Goal: Information Seeking & Learning: Find specific page/section

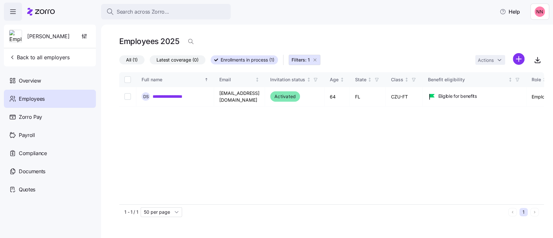
click at [314, 58] on icon "button" at bounding box center [314, 59] width 5 height 5
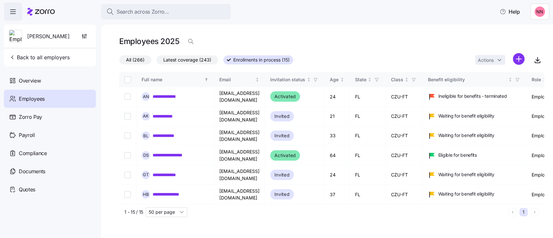
click at [143, 61] on span "All (266)" at bounding box center [135, 60] width 18 height 8
click at [119, 62] on input "All (266)" at bounding box center [119, 62] width 0 height 0
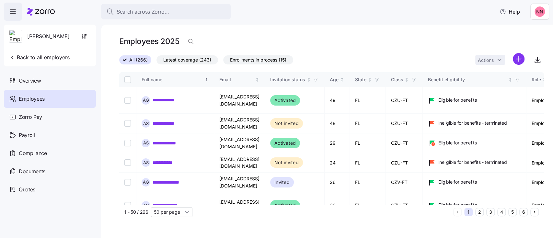
click at [142, 58] on span "All (266)" at bounding box center [138, 60] width 18 height 8
click at [119, 62] on input "All (266)" at bounding box center [119, 62] width 0 height 0
click at [192, 57] on span "Latest coverage (243)" at bounding box center [187, 60] width 48 height 8
click at [156, 62] on input "Latest coverage (243)" at bounding box center [156, 62] width 0 height 0
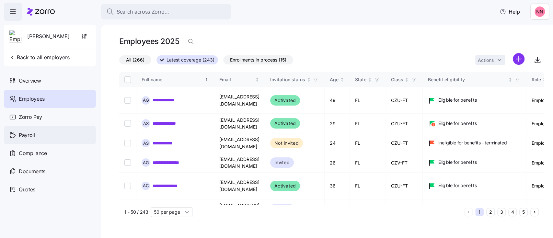
click at [28, 138] on span "Payroll" at bounding box center [27, 135] width 16 height 8
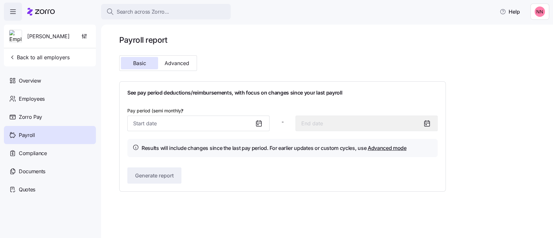
click at [39, 136] on div "Payroll" at bounding box center [50, 135] width 92 height 18
click at [35, 115] on span "Zorro Pay" at bounding box center [30, 117] width 23 height 8
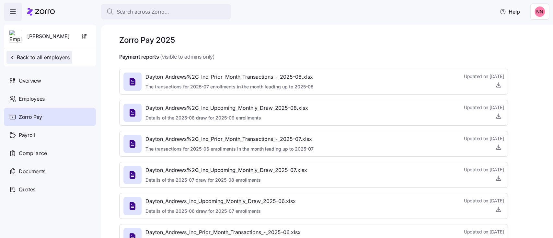
click at [25, 56] on span "Back to all employers" at bounding box center [39, 57] width 61 height 8
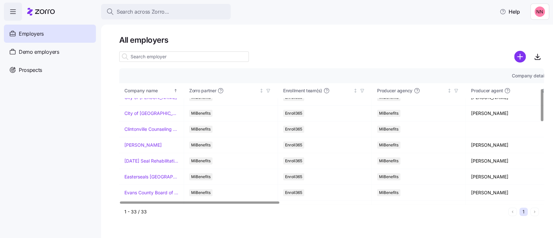
scroll to position [101, 0]
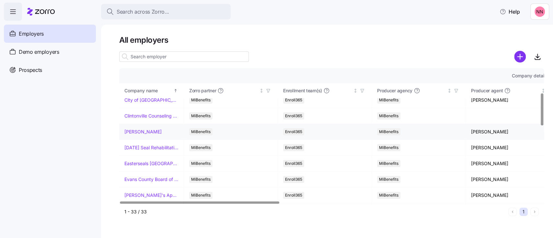
click at [140, 133] on link "[PERSON_NAME]" at bounding box center [142, 132] width 37 height 6
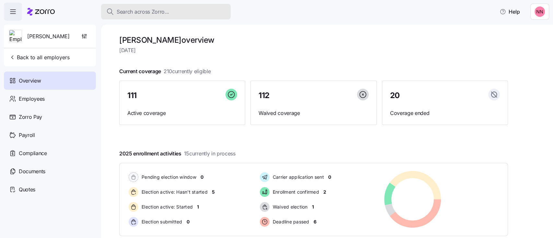
click at [132, 10] on span "Search across Zorro..." at bounding box center [143, 12] width 52 height 8
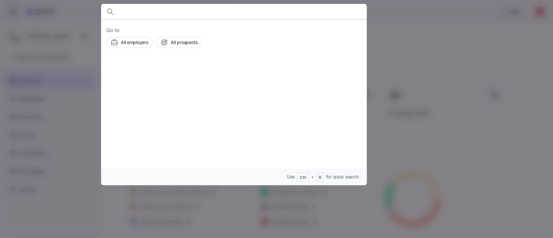
click at [132, 10] on input at bounding box center [202, 12] width 166 height 16
type input "[PERSON_NAME]"
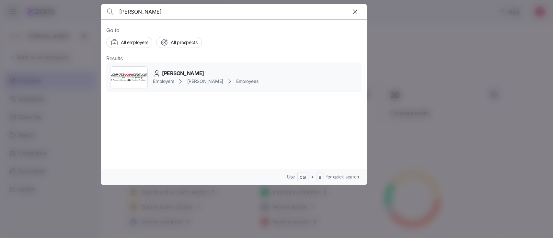
click at [170, 75] on span "[PERSON_NAME]" at bounding box center [183, 73] width 42 height 8
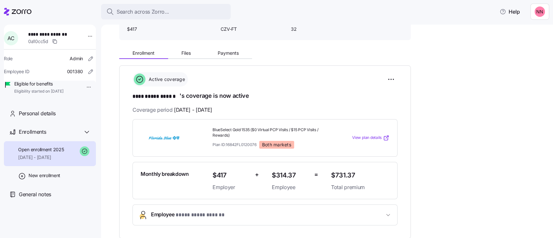
scroll to position [58, 0]
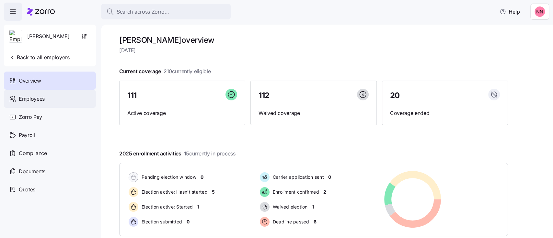
click at [39, 98] on span "Employees" at bounding box center [32, 99] width 26 height 8
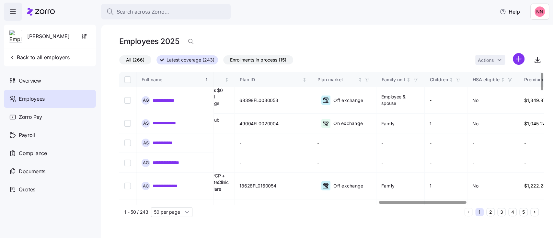
scroll to position [0, 1253]
click at [463, 201] on div at bounding box center [423, 202] width 88 height 2
click at [359, 78] on icon "Not sorted" at bounding box center [359, 80] width 0 height 4
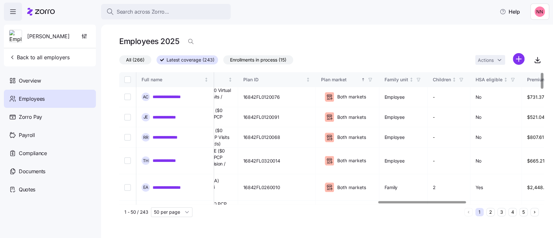
click at [372, 78] on icon "button" at bounding box center [370, 79] width 5 height 5
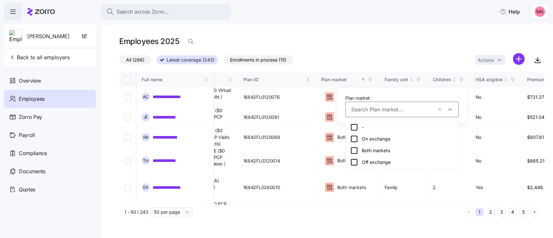
click at [355, 139] on icon at bounding box center [354, 139] width 8 height 8
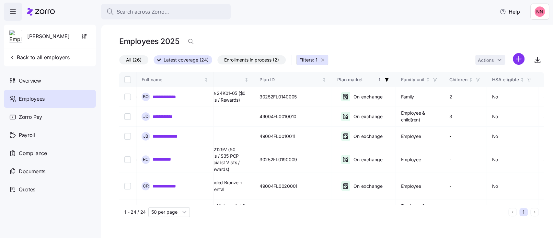
click at [54, 96] on div "Employees" at bounding box center [50, 99] width 92 height 18
click at [323, 59] on icon "button" at bounding box center [322, 59] width 5 height 5
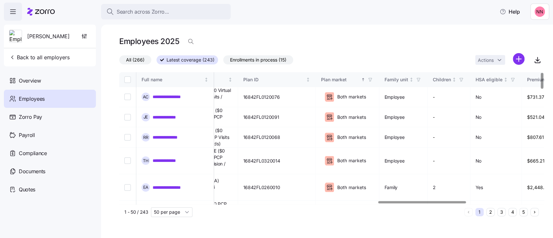
click at [140, 58] on span "All (266)" at bounding box center [135, 60] width 18 height 8
click at [119, 62] on input "All (266)" at bounding box center [119, 62] width 0 height 0
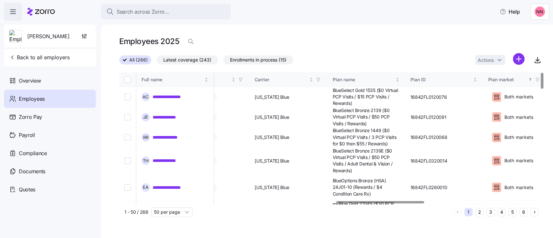
scroll to position [0, 1022]
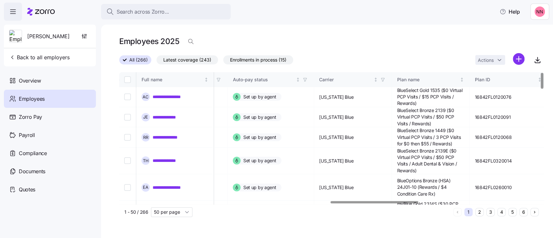
click at [347, 203] on div at bounding box center [373, 202] width 87 height 2
click at [385, 79] on icon "button" at bounding box center [383, 79] width 5 height 5
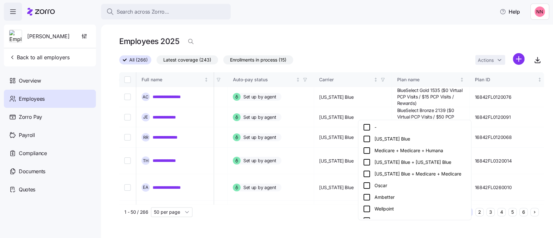
scroll to position [14, 0]
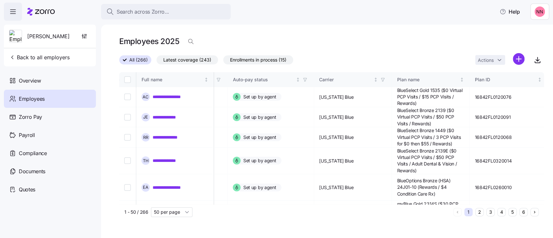
click at [385, 80] on icon "button" at bounding box center [383, 79] width 5 height 5
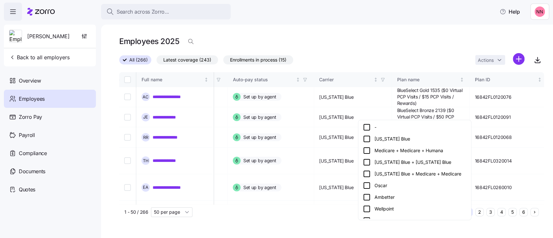
scroll to position [0, 0]
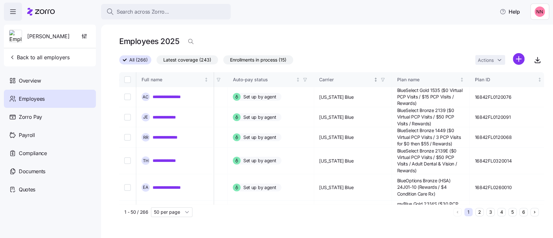
click at [385, 78] on icon "button" at bounding box center [383, 79] width 5 height 5
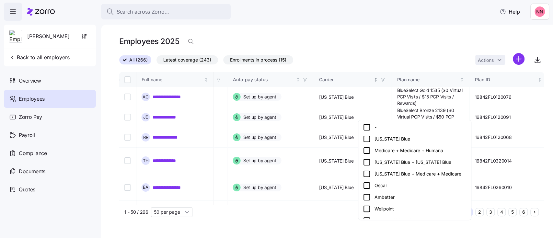
scroll to position [6, 0]
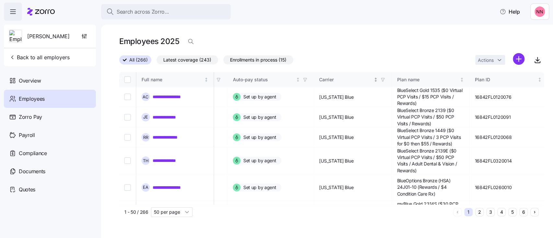
click at [385, 80] on icon "button" at bounding box center [383, 79] width 5 height 5
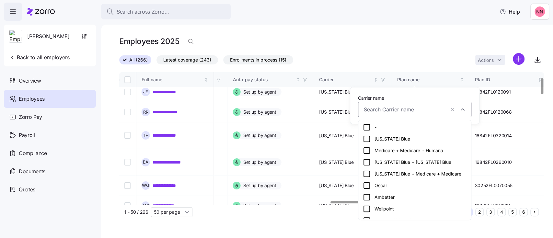
scroll to position [76, 1022]
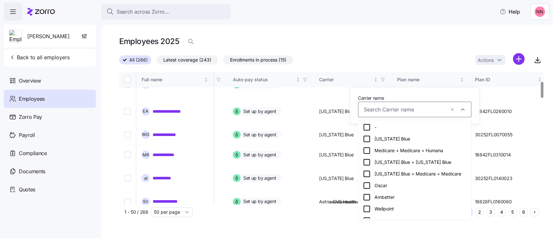
click at [542, 94] on div at bounding box center [542, 90] width 2 height 16
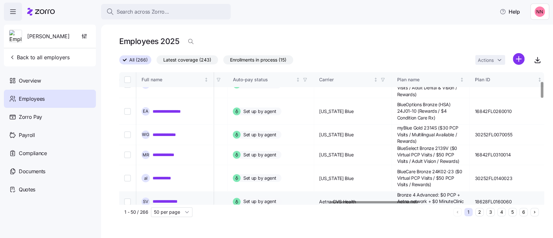
drag, startPoint x: 455, startPoint y: 188, endPoint x: 452, endPoint y: 194, distance: 7.2
click at [386, 76] on span "button" at bounding box center [382, 79] width 7 height 7
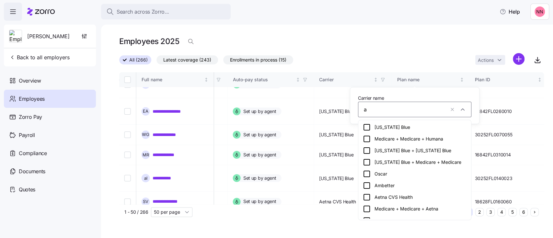
type input "ae"
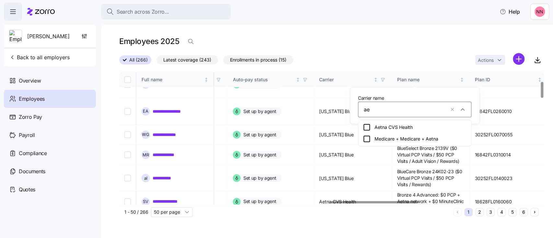
click at [403, 123] on div "Aetna CVS Health" at bounding box center [415, 127] width 110 height 12
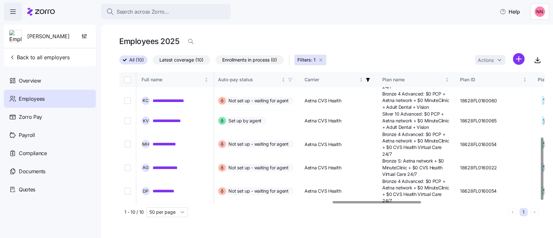
scroll to position [137, 1022]
click at [370, 77] on icon "button" at bounding box center [368, 79] width 5 height 5
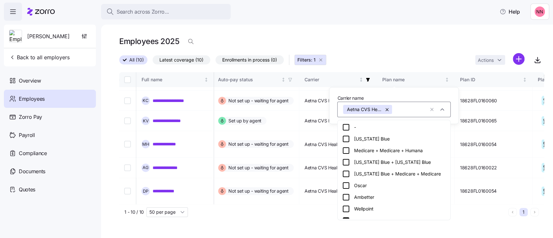
click at [387, 110] on button "button" at bounding box center [387, 109] width 9 height 9
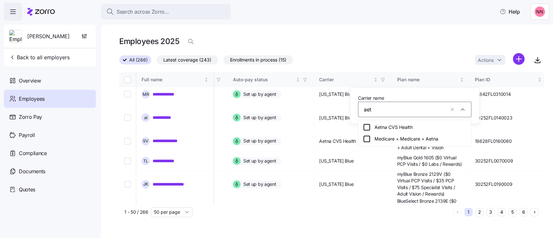
type input "aetn"
click at [383, 138] on div "Medicare + Medicare + Aetna" at bounding box center [415, 139] width 104 height 8
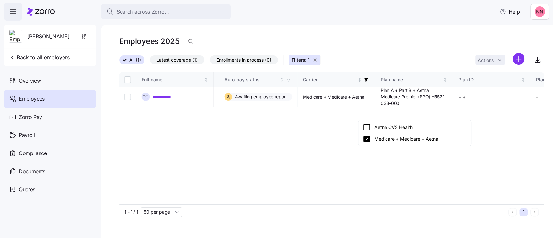
scroll to position [0, 1022]
click at [315, 59] on icon "button" at bounding box center [314, 59] width 5 height 5
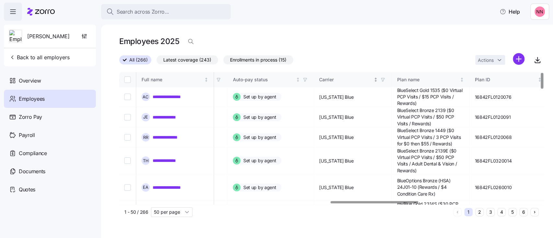
click at [385, 79] on icon "button" at bounding box center [383, 79] width 5 height 5
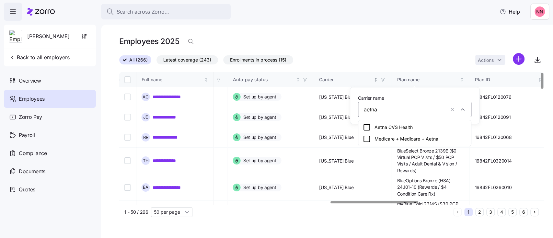
type input "aetna"
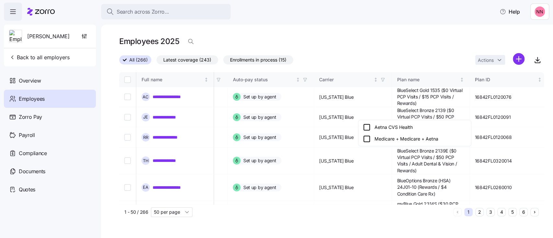
click at [367, 127] on icon at bounding box center [367, 127] width 8 height 8
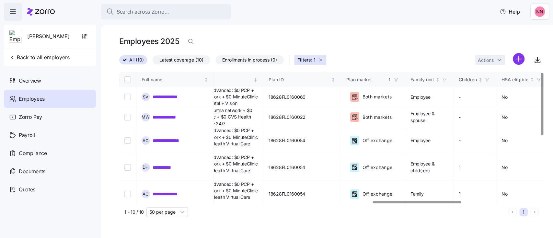
scroll to position [0, 1216]
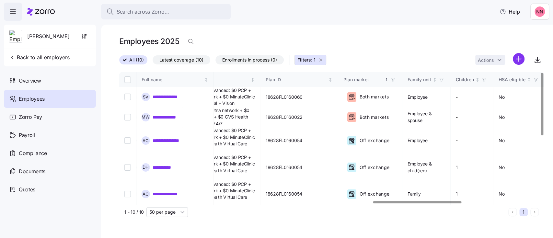
click at [411, 201] on div at bounding box center [417, 202] width 88 height 2
click at [544, 103] on div at bounding box center [542, 136] width 4 height 128
click at [541, 89] on div at bounding box center [542, 104] width 2 height 63
click at [321, 57] on span "Filters: 1" at bounding box center [310, 60] width 26 height 6
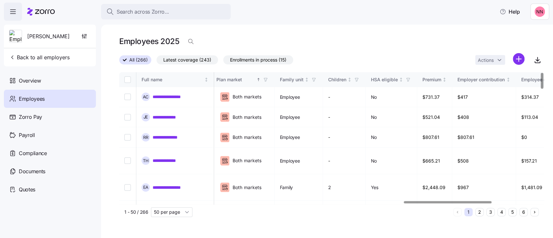
scroll to position [0, 1352]
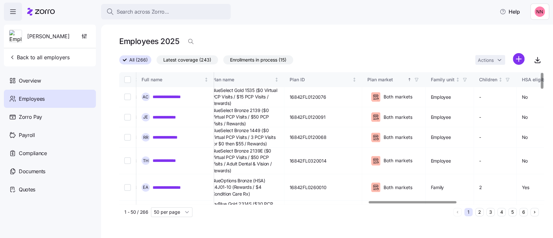
click at [369, 201] on div at bounding box center [412, 202] width 87 height 2
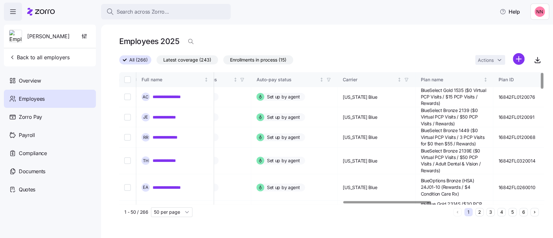
scroll to position [0, 981]
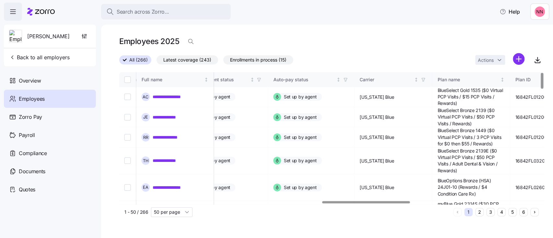
click at [331, 203] on div at bounding box center [365, 202] width 87 height 2
click at [426, 79] on icon "button" at bounding box center [423, 79] width 5 height 5
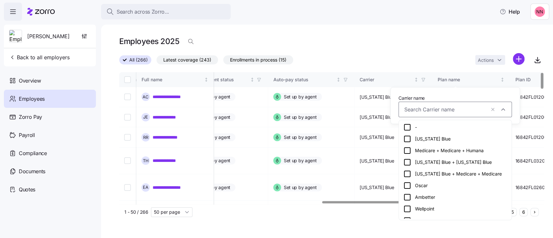
click at [406, 150] on icon at bounding box center [407, 151] width 8 height 8
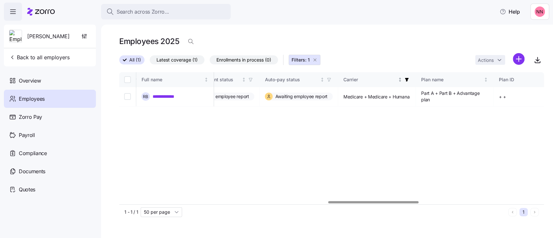
click at [410, 76] on span "button" at bounding box center [406, 79] width 7 height 7
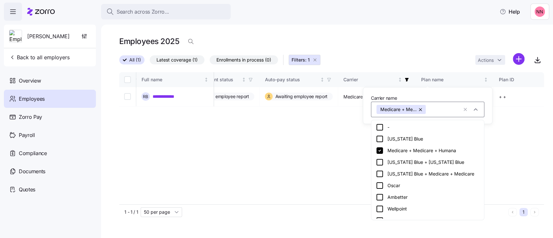
click at [378, 172] on icon at bounding box center [380, 174] width 8 height 8
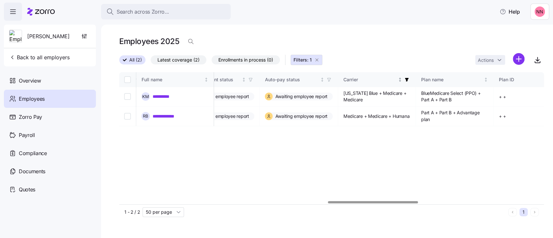
click at [409, 77] on icon "button" at bounding box center [407, 79] width 5 height 5
click at [409, 79] on icon "button" at bounding box center [407, 80] width 4 height 4
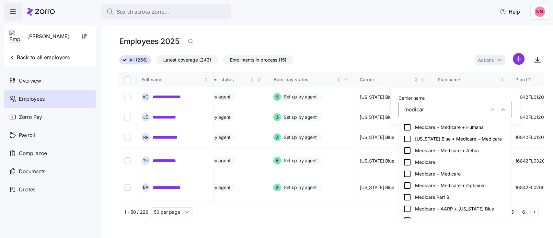
type input "medicare"
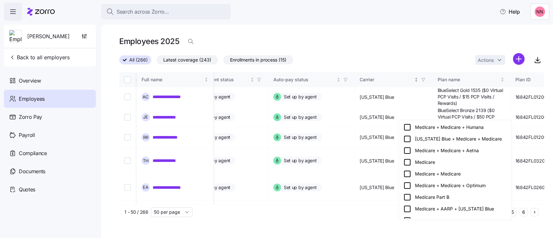
click at [407, 129] on icon at bounding box center [407, 127] width 8 height 8
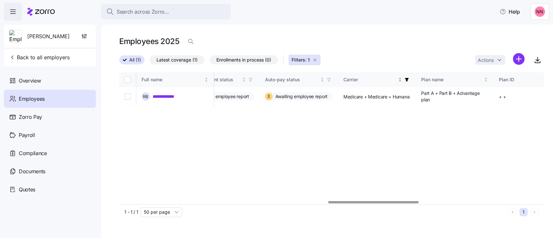
click at [400, 80] on icon "Not sorted" at bounding box center [400, 80] width 0 height 4
click at [409, 78] on icon "button" at bounding box center [407, 80] width 4 height 4
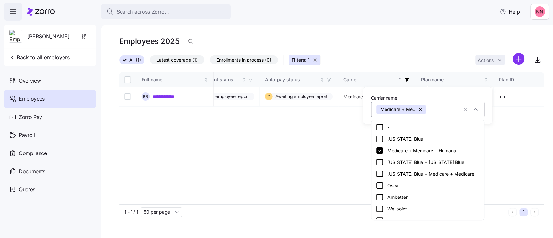
click at [421, 109] on button "button" at bounding box center [421, 109] width 9 height 9
click at [429, 109] on input "Carrier name" at bounding box center [445, 110] width 32 height 8
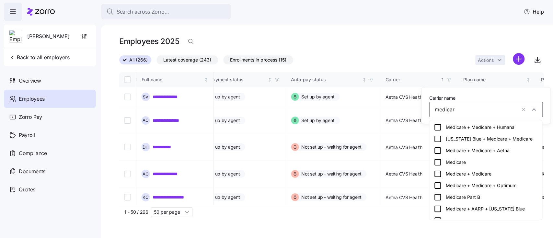
type input "medicare"
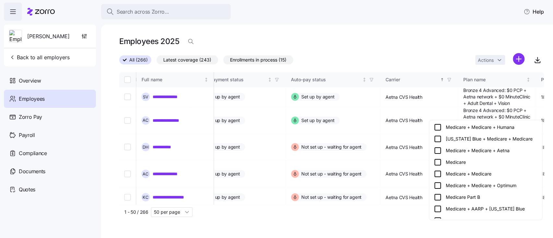
click at [438, 128] on icon at bounding box center [438, 127] width 8 height 8
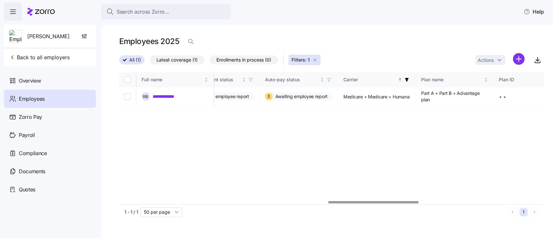
click at [409, 80] on icon "button" at bounding box center [407, 80] width 4 height 4
click at [409, 80] on icon "button" at bounding box center [407, 79] width 5 height 5
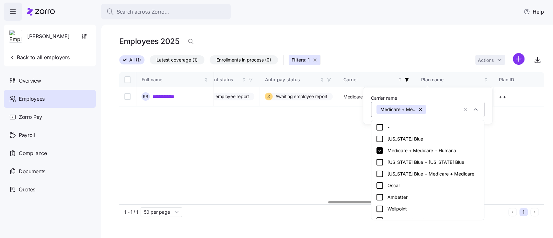
click at [378, 174] on icon at bounding box center [380, 174] width 8 height 8
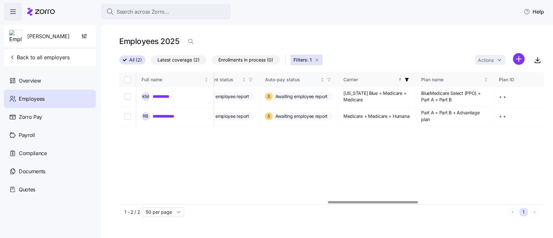
click at [410, 76] on span "button" at bounding box center [406, 79] width 7 height 7
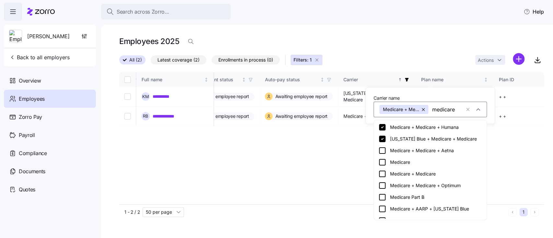
type input "medicare"
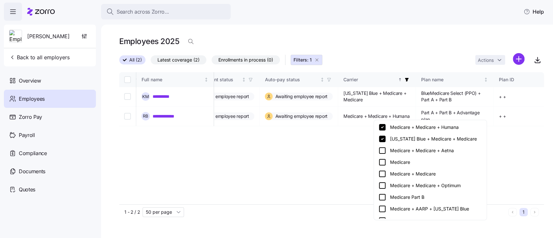
click at [383, 152] on icon at bounding box center [382, 151] width 8 height 8
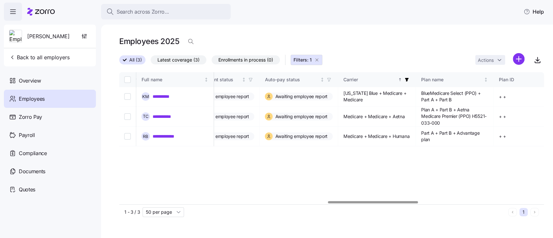
click at [409, 79] on icon "button" at bounding box center [407, 80] width 4 height 4
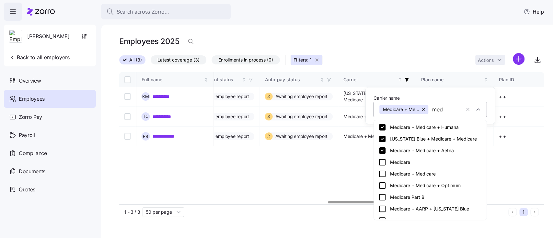
type input "medi"
click at [382, 164] on icon at bounding box center [382, 162] width 8 height 8
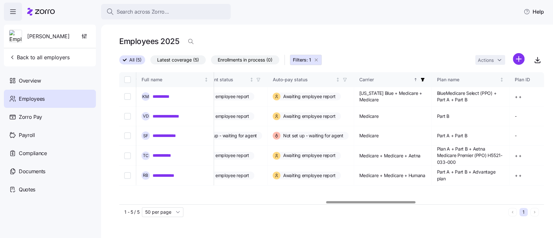
click at [425, 79] on icon "button" at bounding box center [422, 79] width 5 height 5
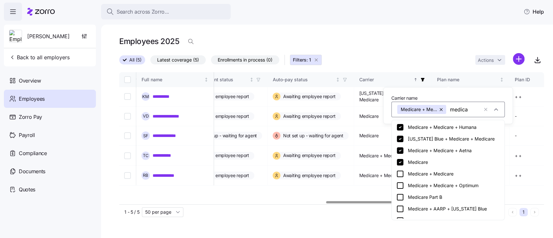
type input "medicar"
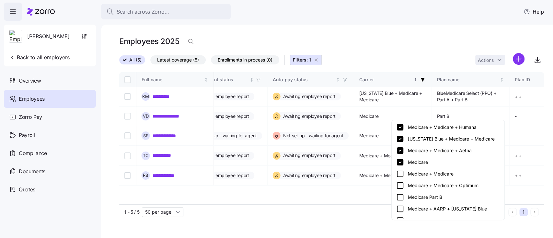
click at [402, 174] on icon at bounding box center [400, 174] width 8 height 8
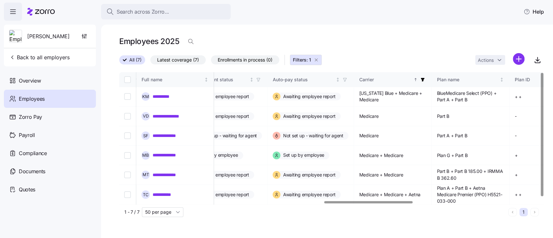
click at [425, 80] on icon "button" at bounding box center [422, 79] width 5 height 5
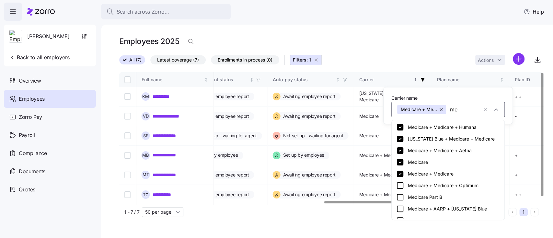
type input "med"
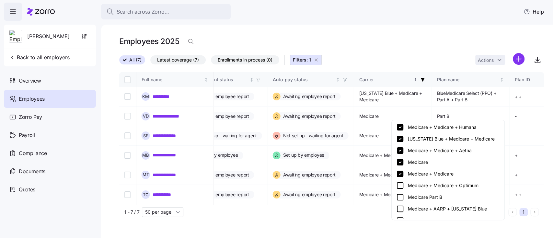
click at [397, 185] on icon at bounding box center [400, 186] width 8 height 8
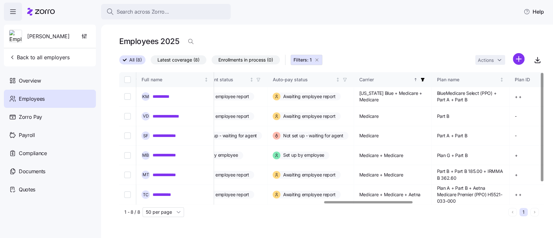
click at [425, 82] on icon "button" at bounding box center [422, 79] width 5 height 5
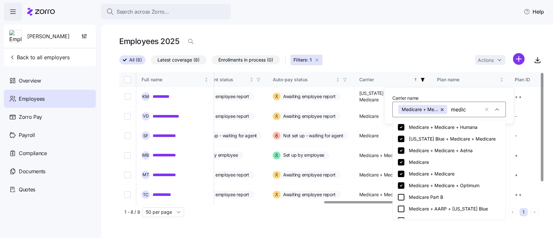
type input "medica"
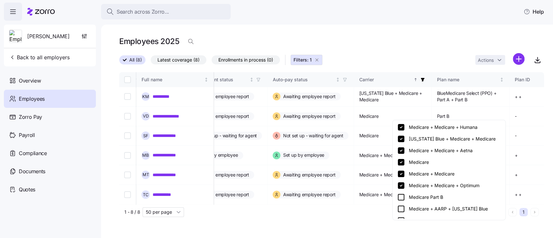
click at [402, 197] on icon at bounding box center [401, 197] width 8 height 8
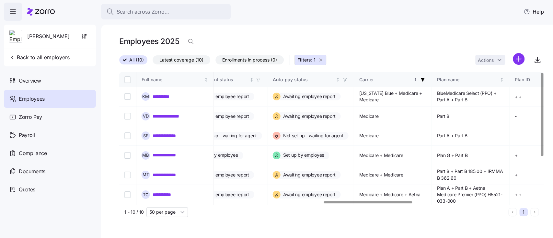
click at [425, 78] on icon "button" at bounding box center [422, 79] width 5 height 5
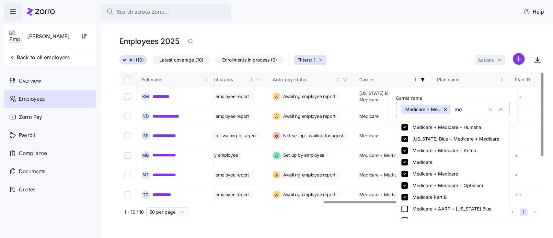
type input "med"
click at [405, 209] on icon at bounding box center [405, 209] width 8 height 8
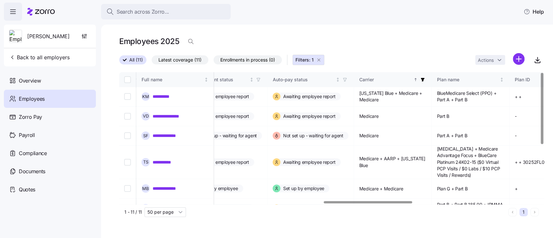
click at [425, 79] on icon "button" at bounding box center [423, 80] width 4 height 4
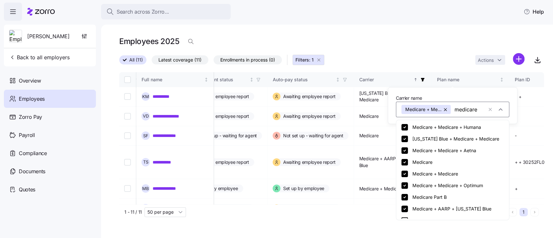
type input "medicare"
click at [405, 219] on body "**********" at bounding box center [276, 117] width 553 height 234
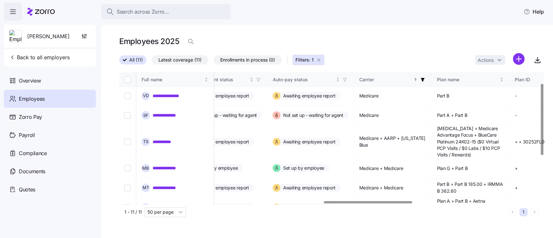
scroll to position [0, 981]
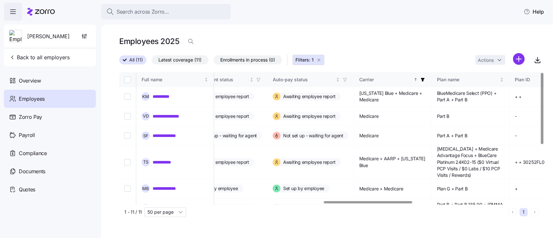
click at [543, 134] on div at bounding box center [542, 108] width 2 height 71
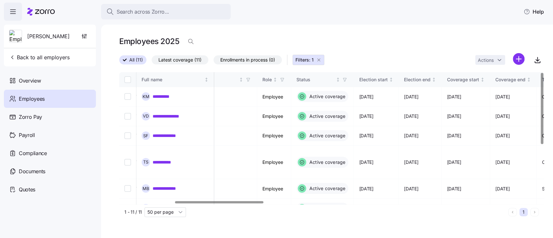
scroll to position [0, 273]
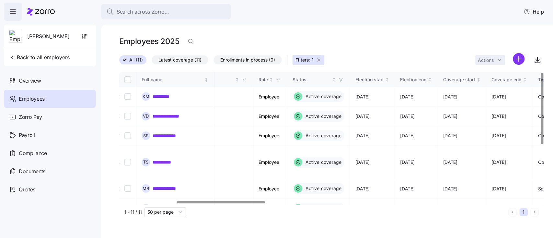
click at [221, 203] on div at bounding box center [221, 202] width 88 height 2
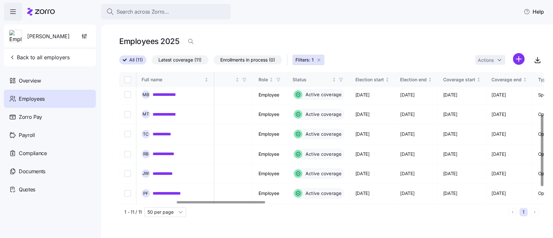
scroll to position [103, 273]
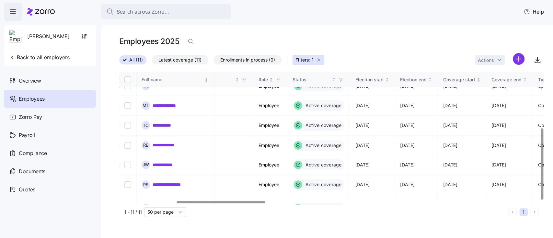
click at [541, 200] on div at bounding box center [542, 164] width 2 height 71
click at [319, 61] on icon "button" at bounding box center [318, 60] width 3 height 3
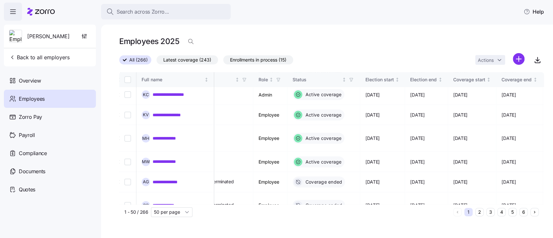
click at [139, 59] on span "All (266)" at bounding box center [138, 60] width 18 height 8
click at [119, 62] on input "All (266)" at bounding box center [119, 62] width 0 height 0
click at [156, 10] on span "Search across Zorro..." at bounding box center [143, 12] width 52 height 8
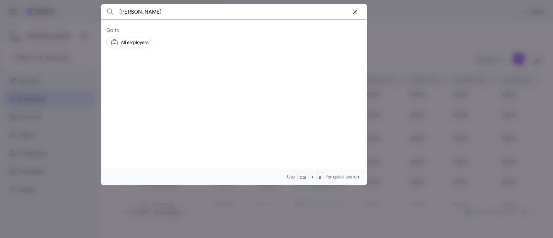
type input "[PERSON_NAME]"
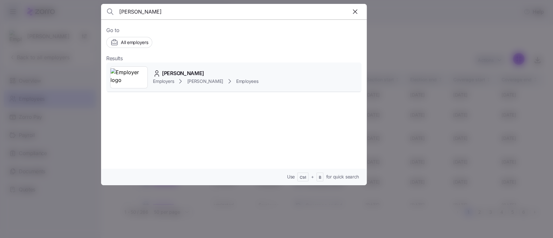
click at [155, 77] on div "Employers [PERSON_NAME] Employees" at bounding box center [205, 81] width 105 height 8
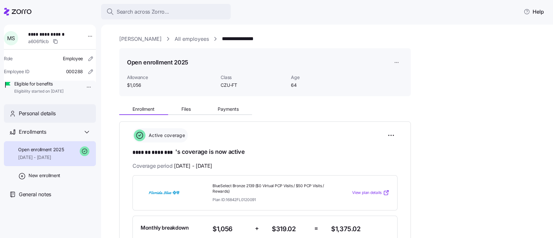
click at [29, 118] on span "Personal details" at bounding box center [37, 113] width 37 height 8
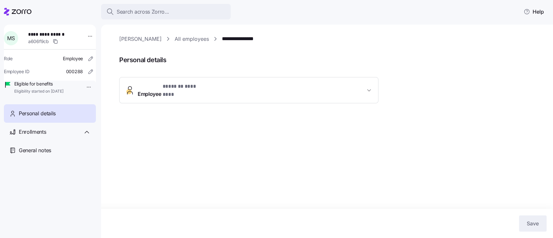
click at [237, 79] on button "Employee * ******* ******** *" at bounding box center [249, 90] width 258 height 26
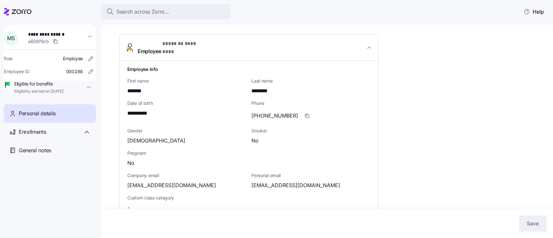
scroll to position [40, 0]
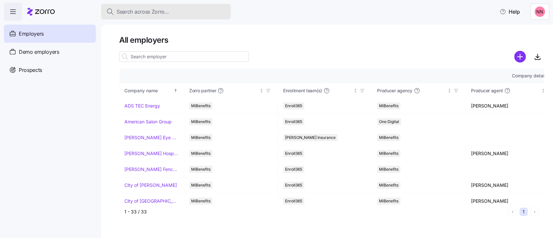
click at [201, 9] on div "Search across Zorro..." at bounding box center [165, 12] width 119 height 8
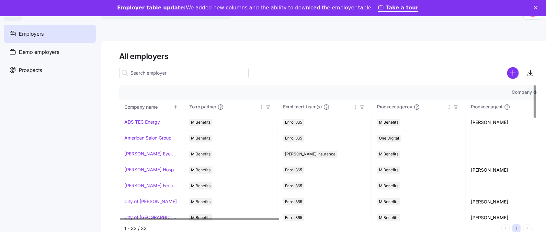
click at [209, 74] on input at bounding box center [184, 73] width 130 height 10
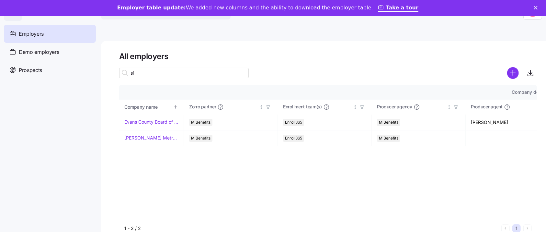
type input "s"
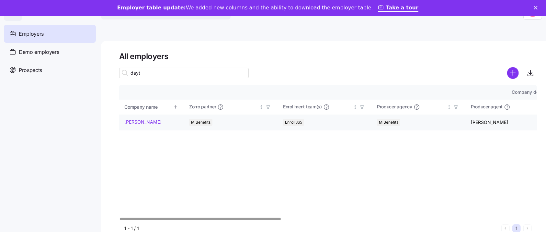
type input "dayt"
click at [140, 120] on link "[PERSON_NAME]" at bounding box center [142, 122] width 37 height 6
